Goal: Find specific page/section: Find specific page/section

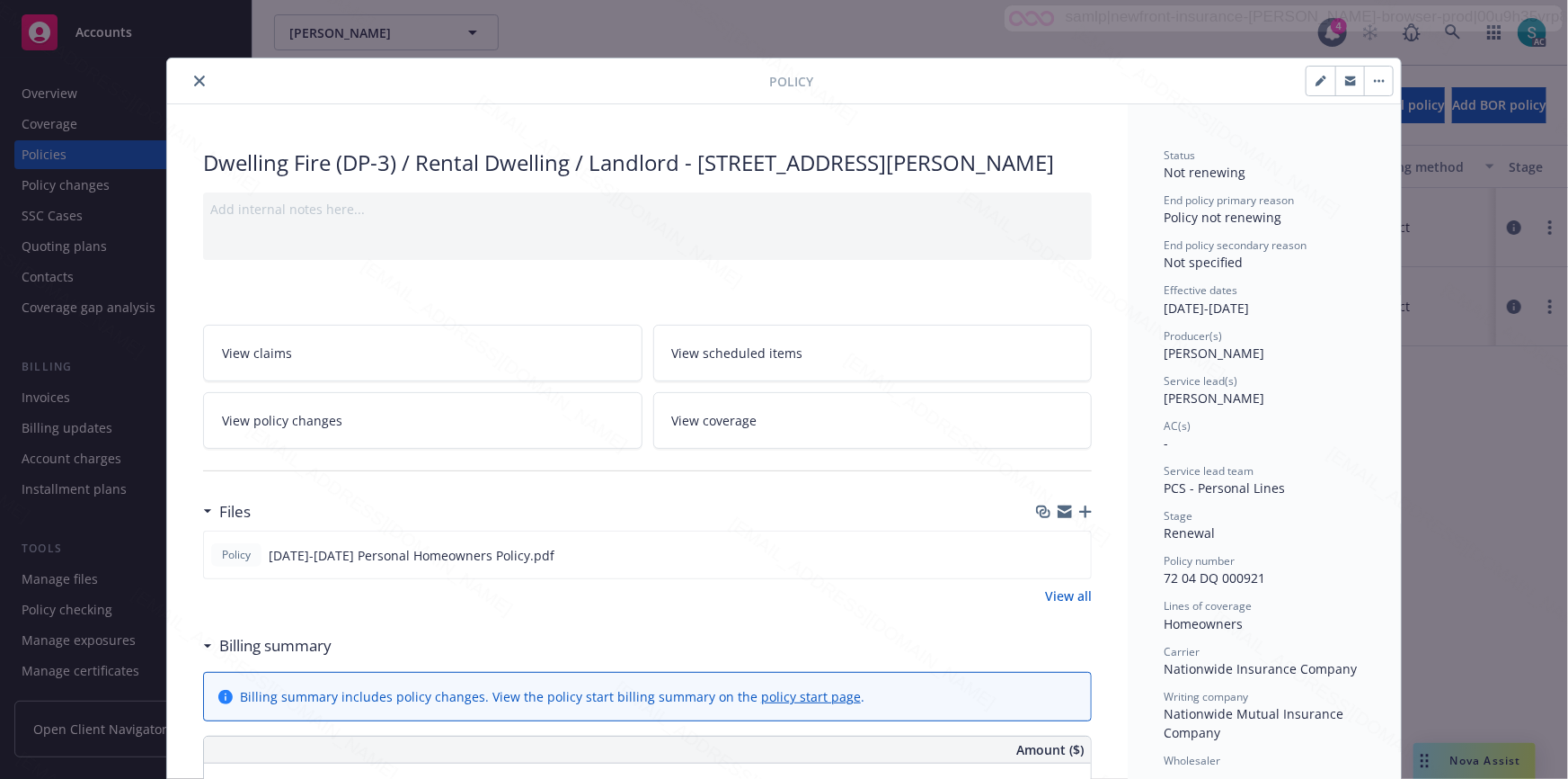
click at [188, 79] on button "close" at bounding box center [199, 81] width 22 height 22
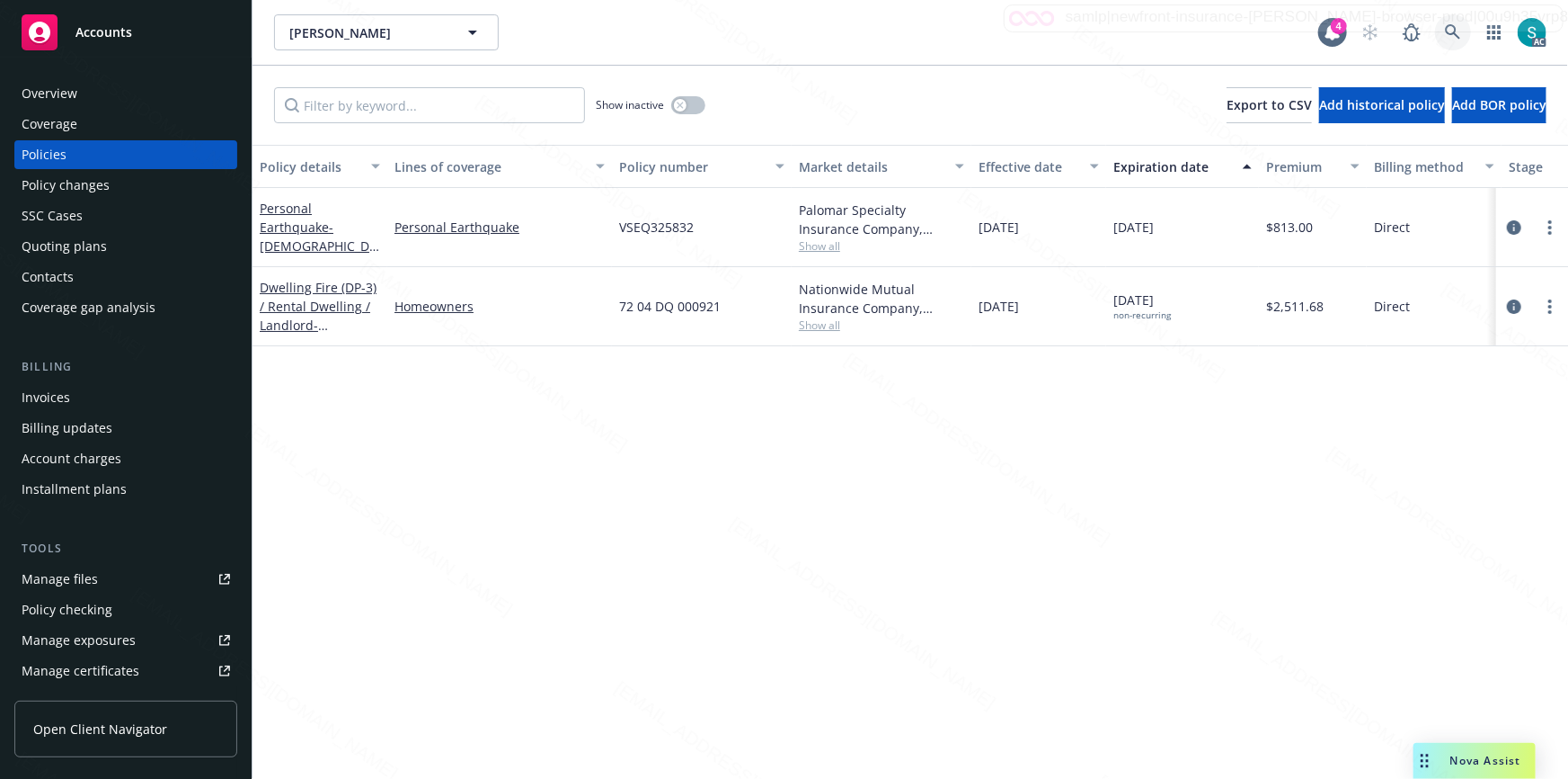
click at [1448, 26] on icon at bounding box center [1452, 32] width 15 height 15
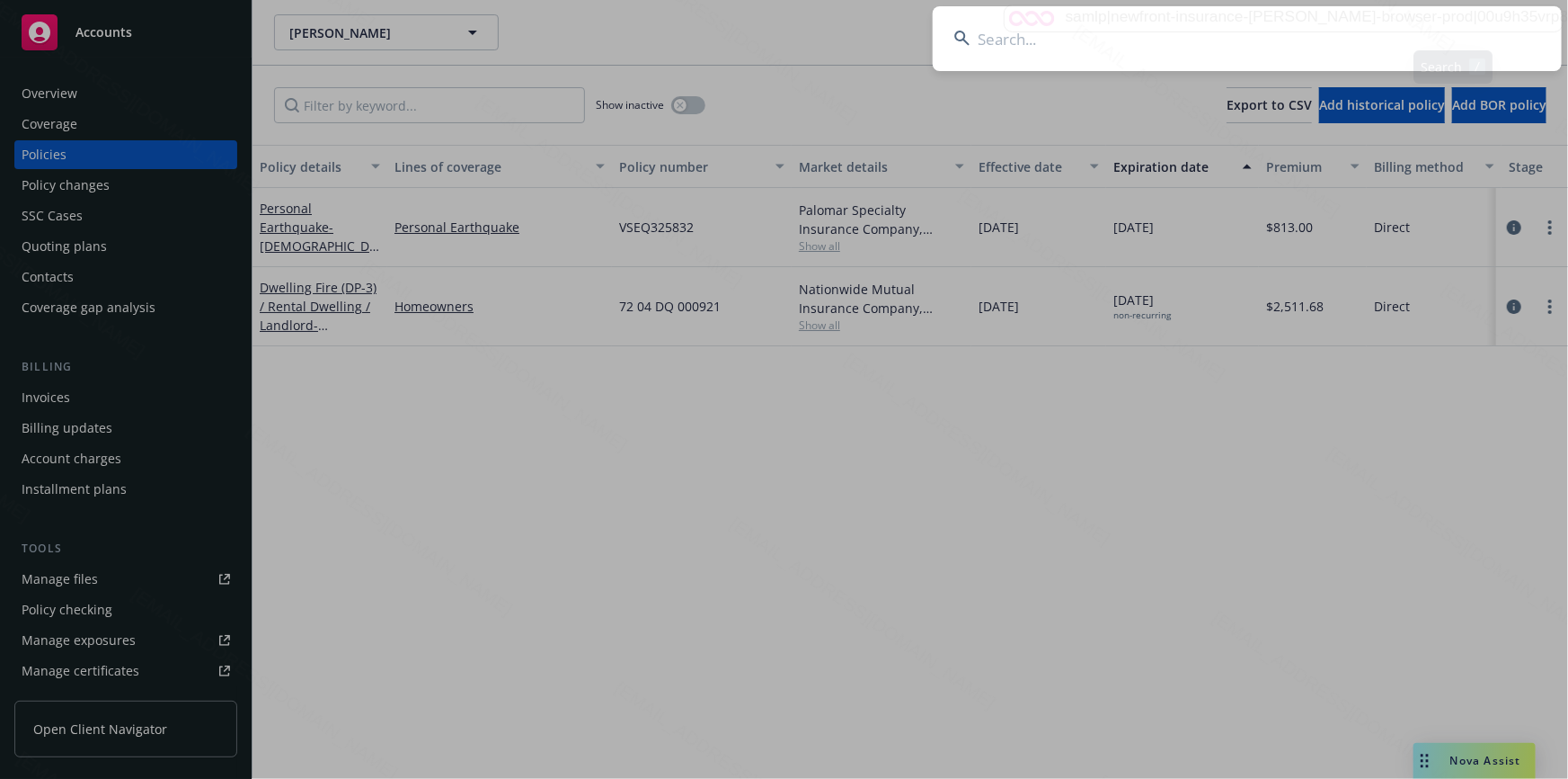
click at [1257, 28] on input at bounding box center [1247, 38] width 629 height 65
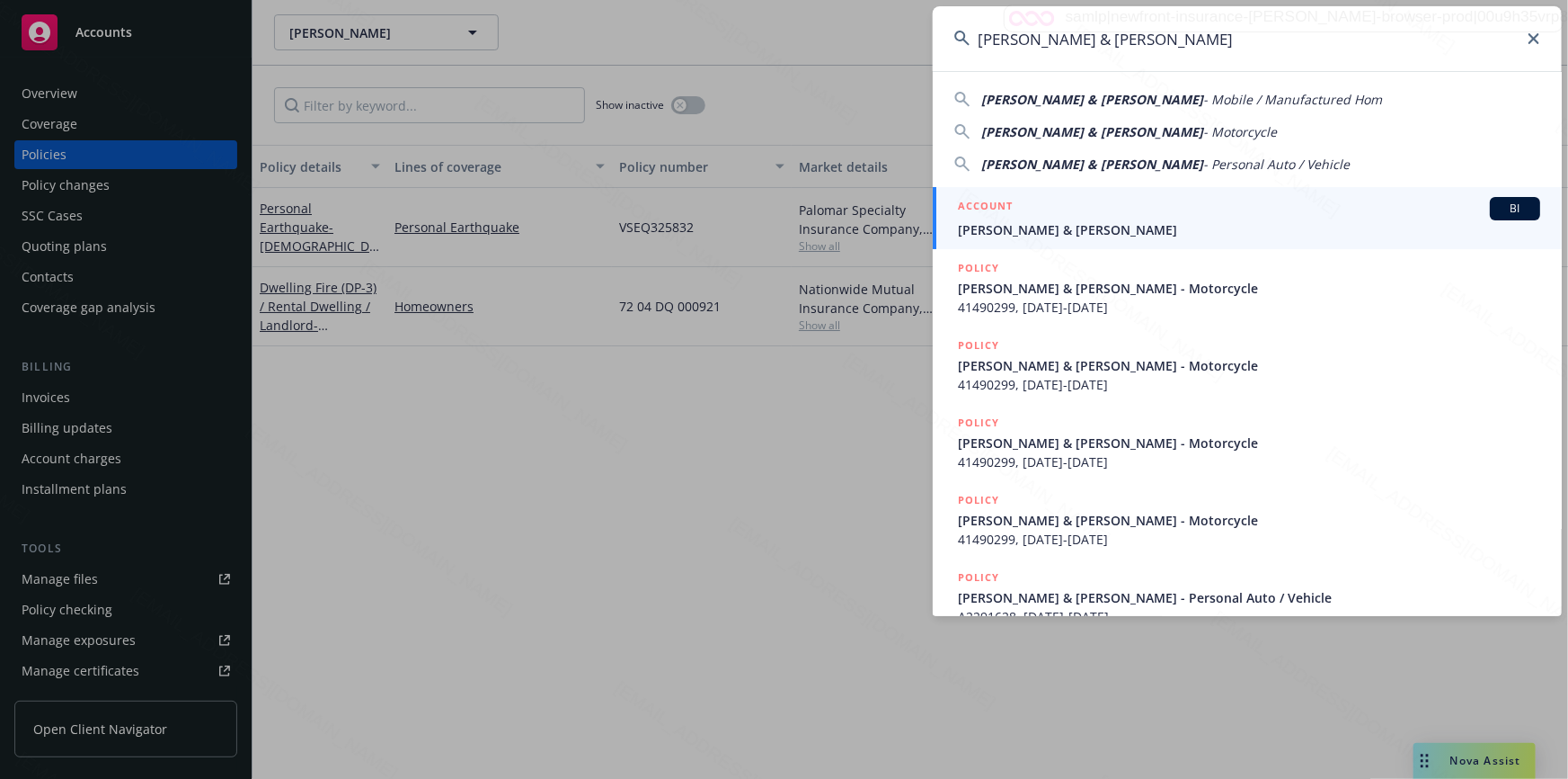
type input "[PERSON_NAME] & [PERSON_NAME]"
click at [1020, 228] on span "[PERSON_NAME] & [PERSON_NAME]" at bounding box center [1248, 230] width 582 height 19
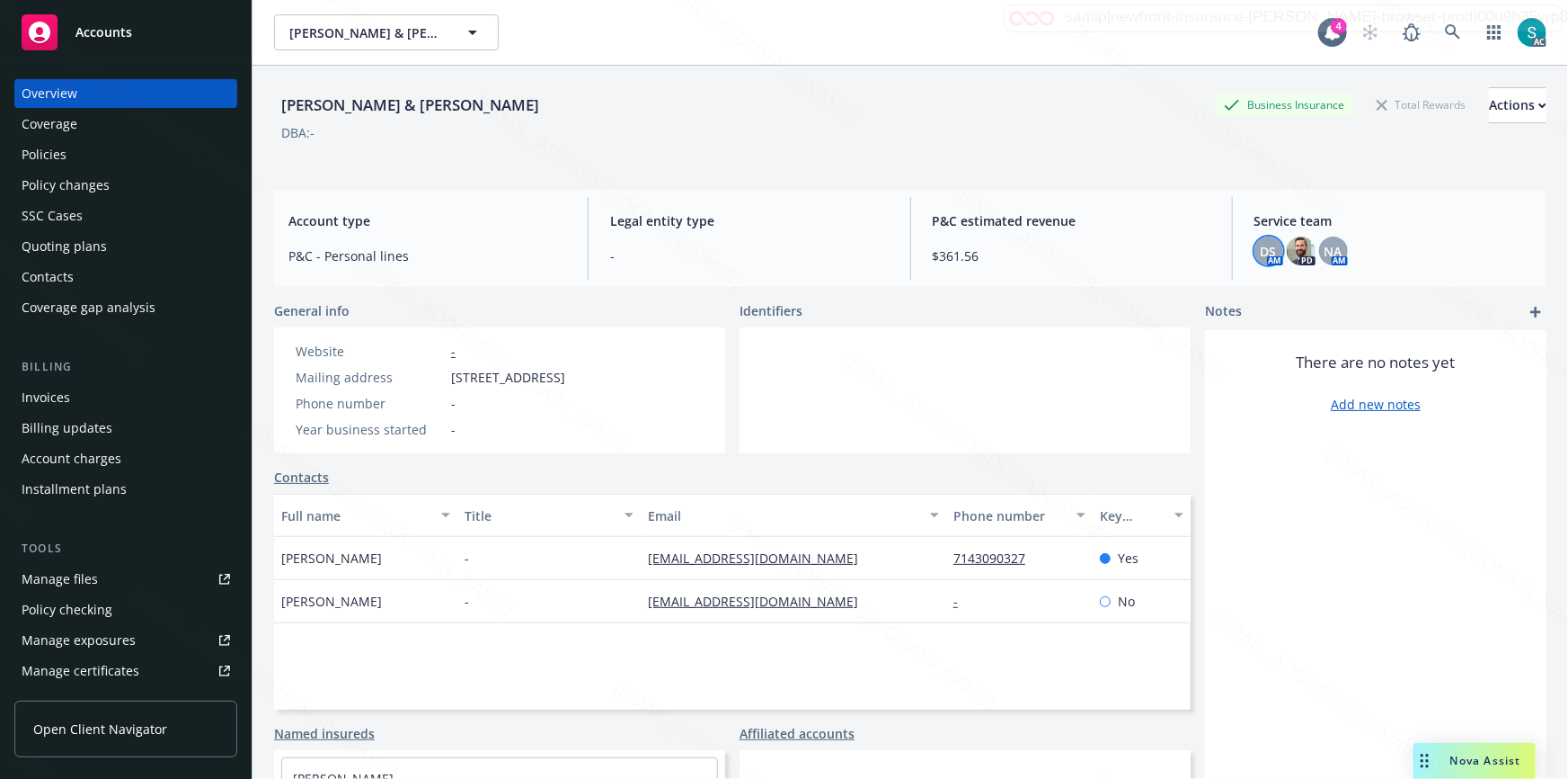
click at [1260, 254] on span "DS" at bounding box center [1268, 251] width 16 height 19
click at [1079, 182] on div "[PERSON_NAME] & [PERSON_NAME] Business Insurance Total Rewards Actions DBA: - A…" at bounding box center [910, 444] width 1272 height 757
click at [755, 249] on span "-" at bounding box center [748, 255] width 278 height 19
click at [655, 139] on div "DBA: -" at bounding box center [910, 132] width 1272 height 19
